Goal: Information Seeking & Learning: Learn about a topic

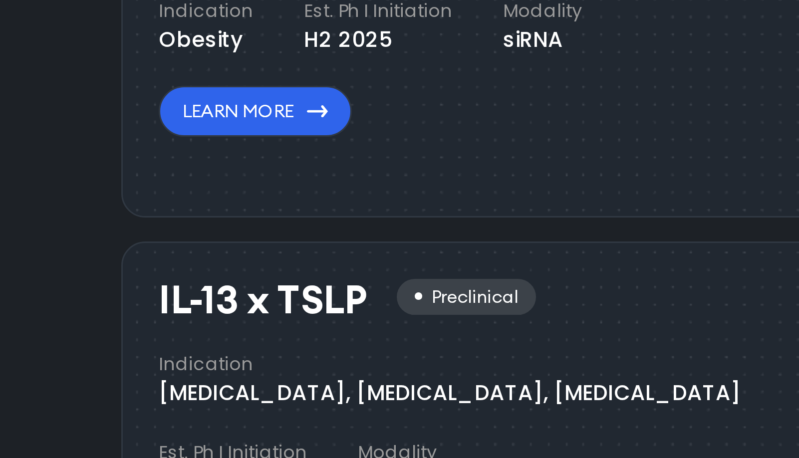
scroll to position [824, 0]
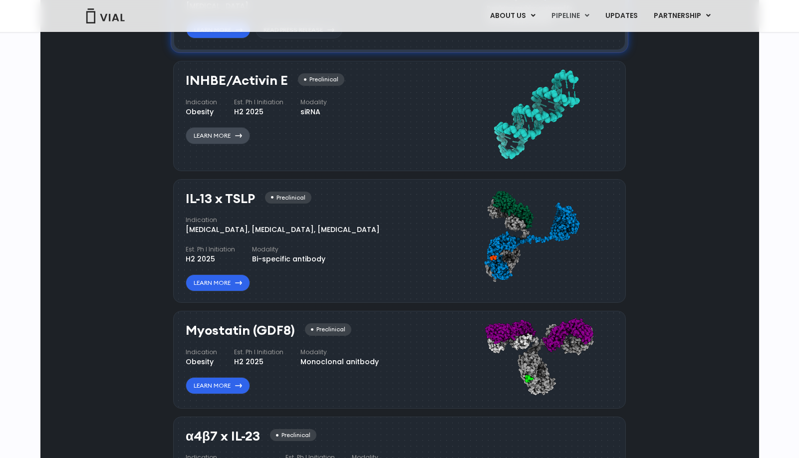
click at [222, 135] on link "Learn More" at bounding box center [218, 135] width 64 height 17
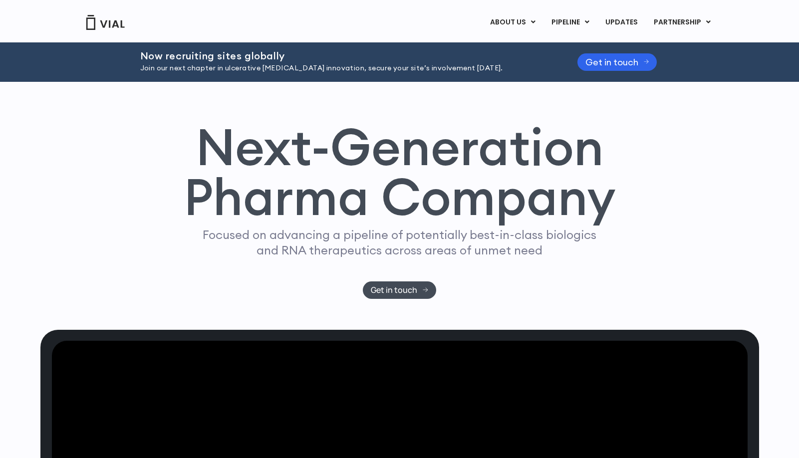
scroll to position [0, 0]
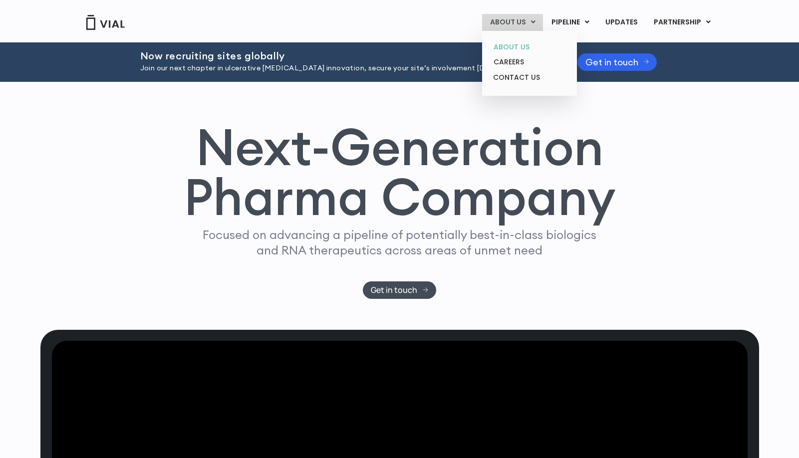
click at [512, 46] on link "ABOUT US" at bounding box center [529, 46] width 87 height 15
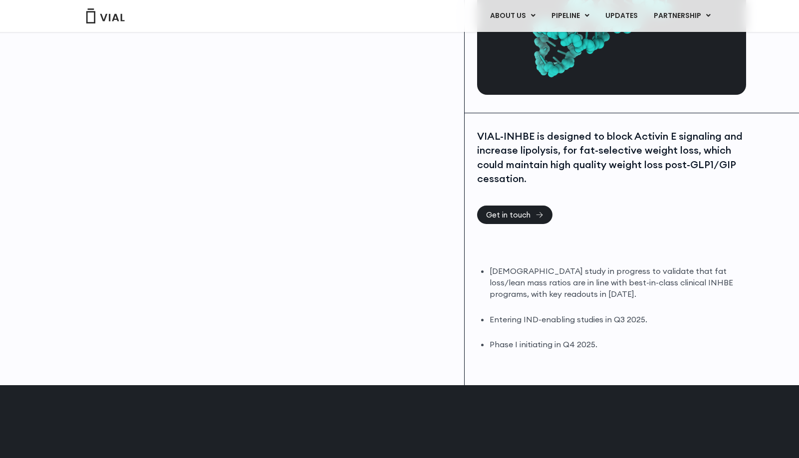
scroll to position [147, 0]
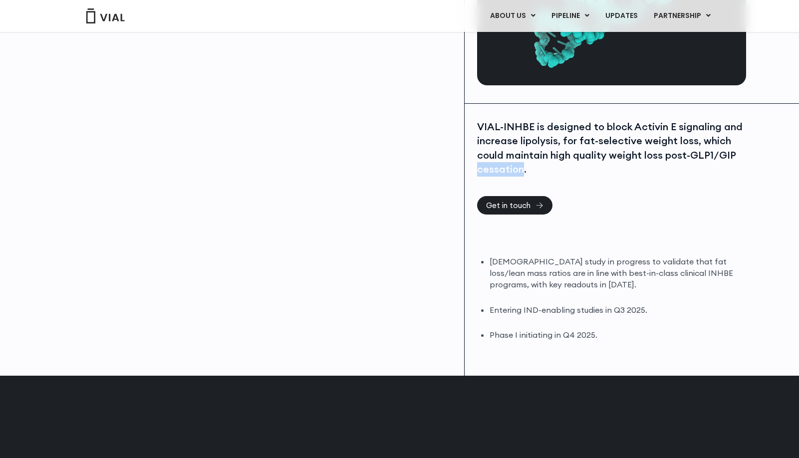
drag, startPoint x: 478, startPoint y: 170, endPoint x: 521, endPoint y: 168, distance: 43.5
click at [521, 168] on div "VIAL-INHBE is designed to block Activin E signaling and increase lipolysis, for…" at bounding box center [610, 148] width 267 height 57
click at [563, 188] on div "VIAL-INHBE is designed to block Activin E signaling and increase lipolysis, for…" at bounding box center [610, 158] width 267 height 76
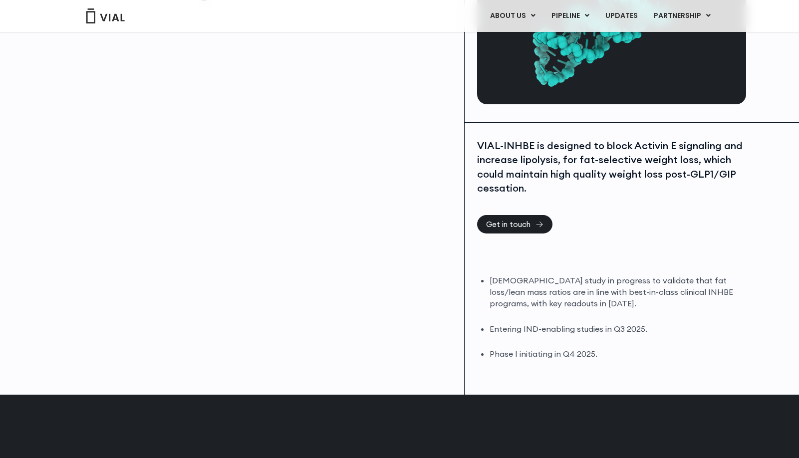
scroll to position [138, 0]
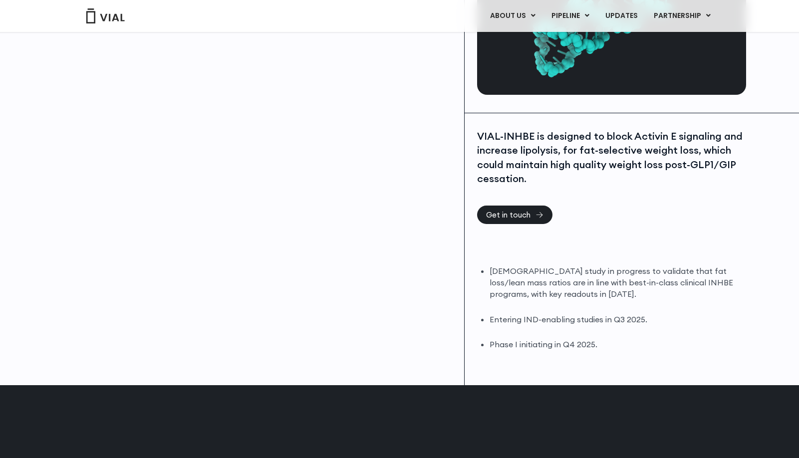
click at [534, 343] on li "Phase I initiating in Q4 2025." at bounding box center [617, 344] width 254 height 11
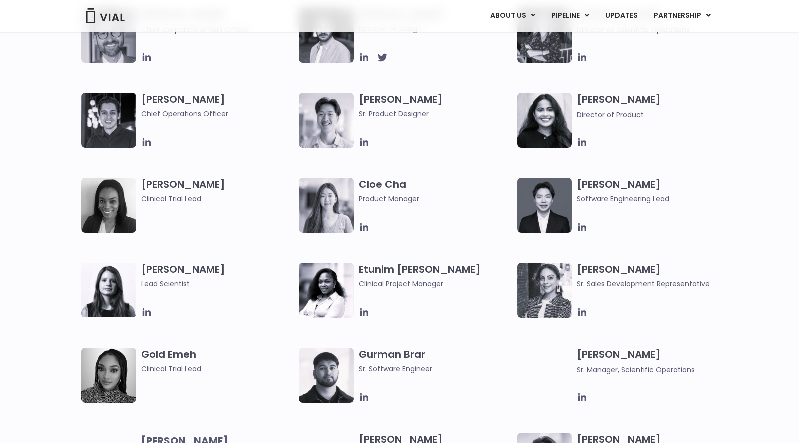
scroll to position [1546, 0]
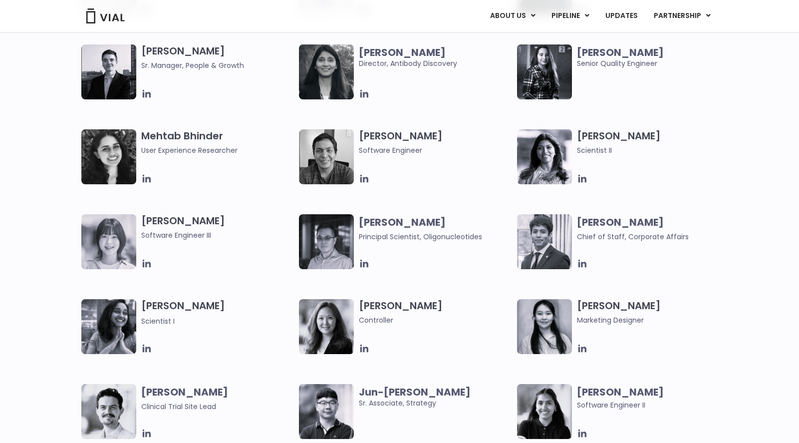
click at [414, 246] on div "Wei-Sheng Chen Principal Scientist, Oligonucleotides" at bounding box center [438, 241] width 158 height 55
click at [382, 225] on b "Wei-Sheng Chen" at bounding box center [402, 222] width 87 height 14
click at [322, 239] on img at bounding box center [326, 241] width 55 height 55
click at [330, 253] on img at bounding box center [326, 241] width 55 height 55
click at [339, 243] on img at bounding box center [326, 241] width 55 height 55
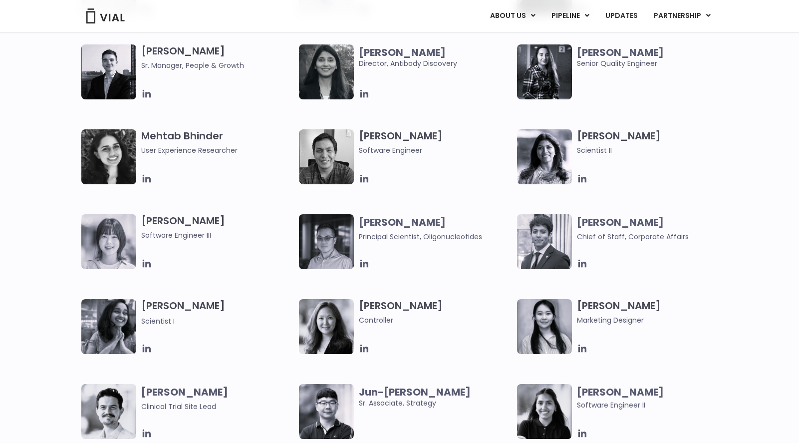
click at [394, 223] on b "Wei-Sheng Chen" at bounding box center [402, 222] width 87 height 14
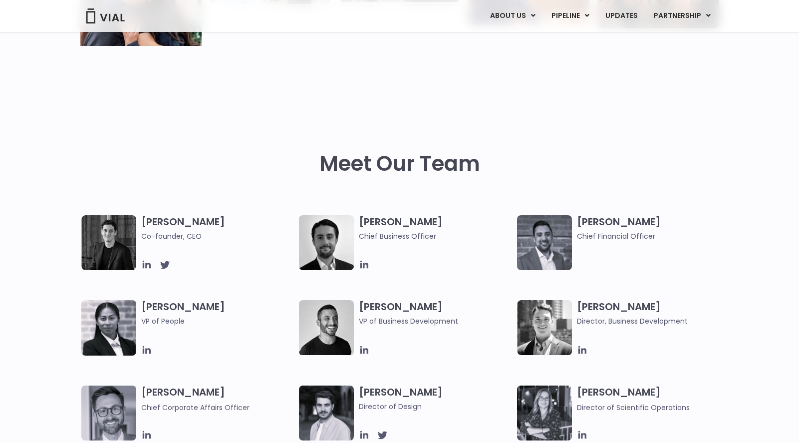
scroll to position [876, 0]
